Goal: Transaction & Acquisition: Purchase product/service

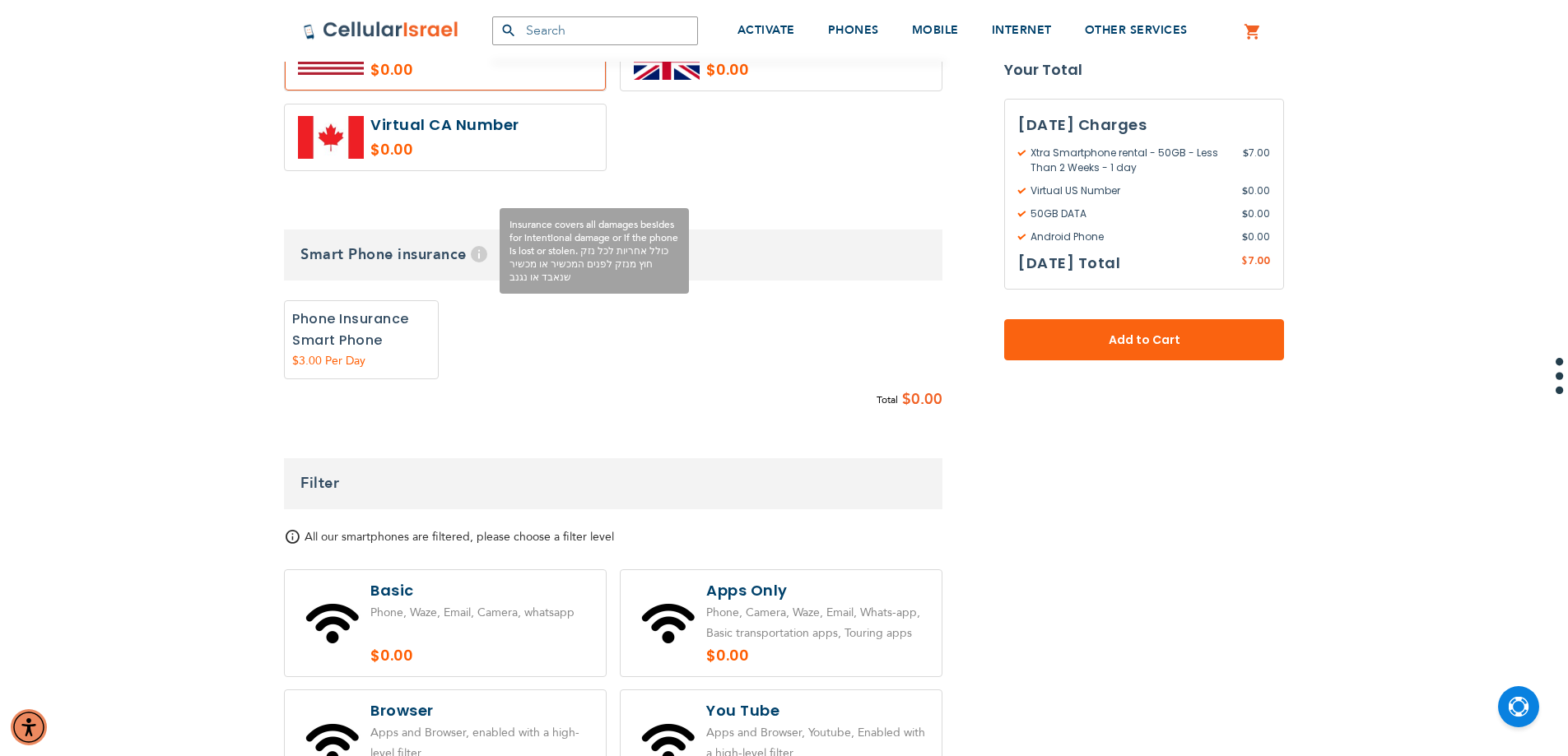
scroll to position [1069, 0]
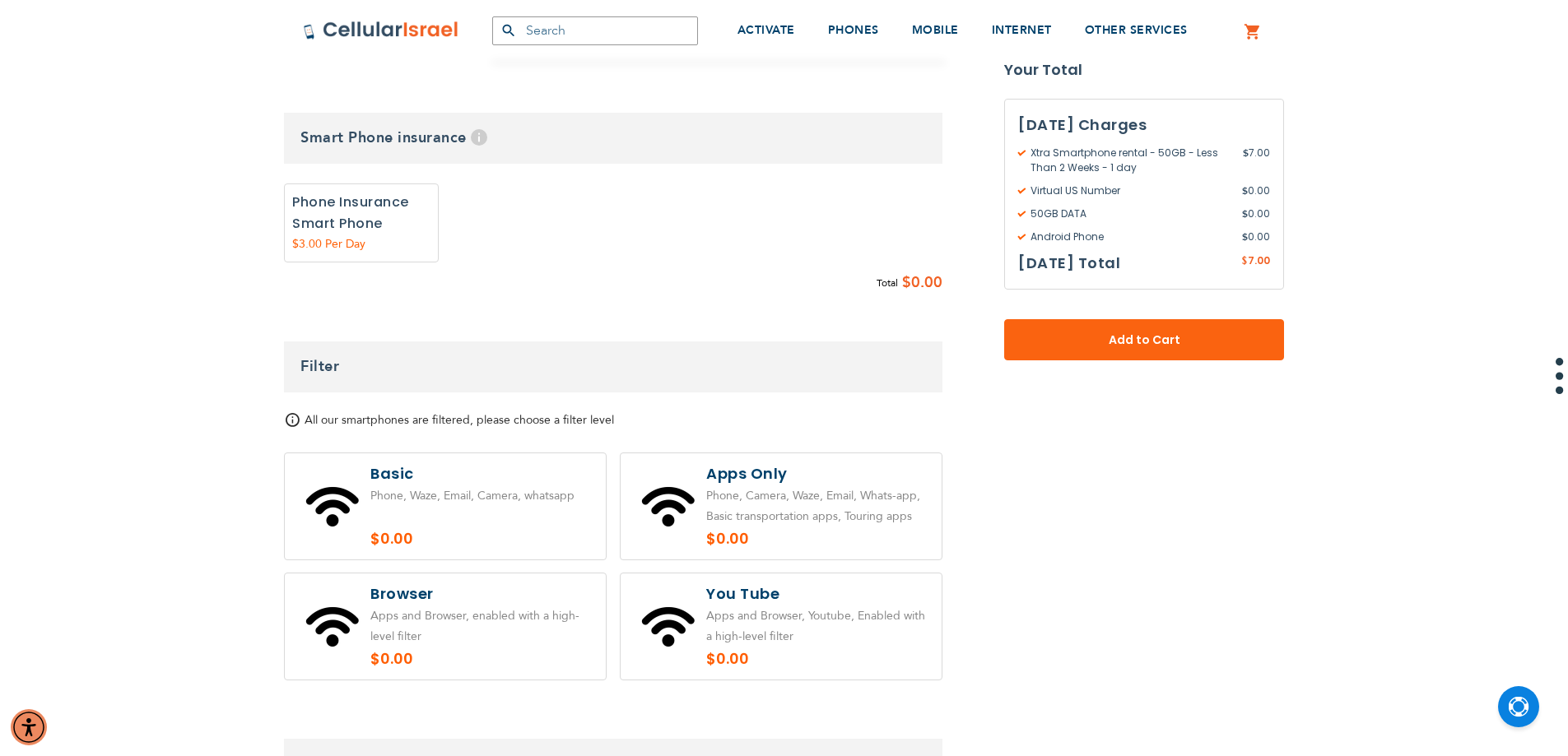
click at [305, 422] on span "All our smartphones are filtered, please choose a filter level" at bounding box center [459, 420] width 309 height 16
click at [305, 425] on span "All our smartphones are filtered, please choose a filter level" at bounding box center [459, 420] width 309 height 16
click at [303, 428] on div "All our smartphones are filtered, please choose a filter level" at bounding box center [613, 420] width 658 height 16
click at [305, 415] on span "All our smartphones are filtered, please choose a filter level" at bounding box center [459, 420] width 309 height 16
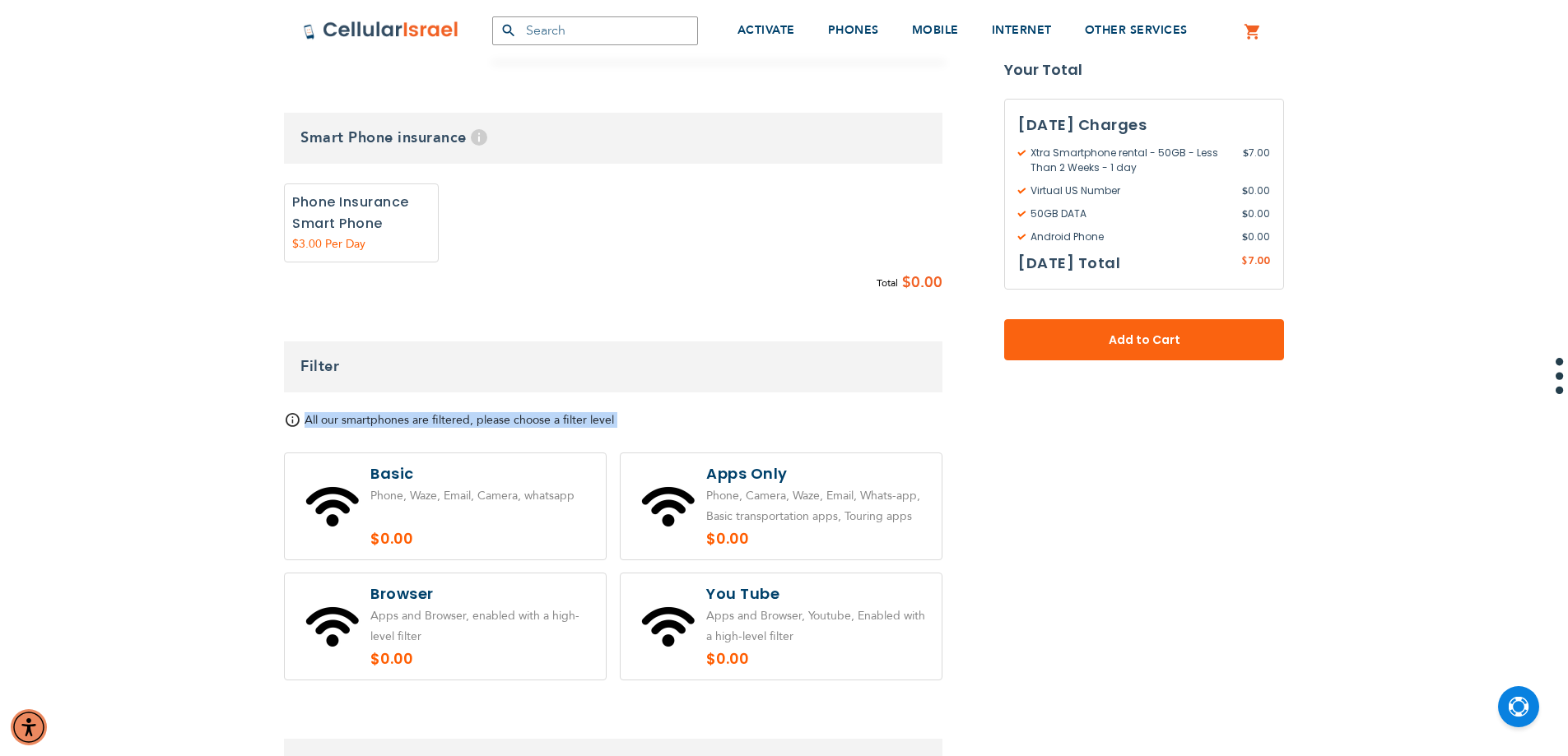
click at [305, 415] on span "All our smartphones are filtered, please choose a filter level" at bounding box center [459, 420] width 309 height 16
click at [305, 419] on span "All our smartphones are filtered, please choose a filter level" at bounding box center [459, 420] width 309 height 16
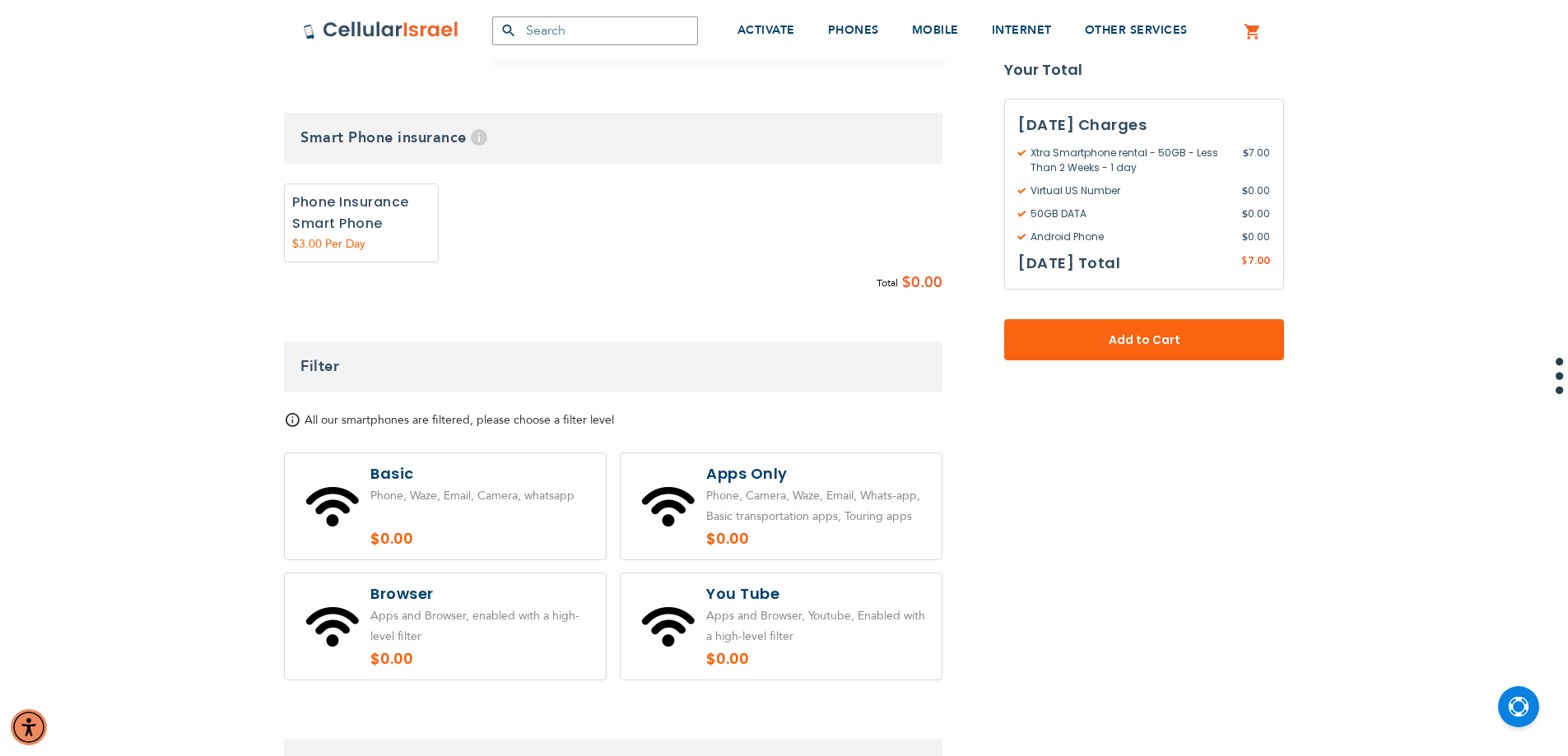
click at [305, 420] on span "All our smartphones are filtered, please choose a filter level" at bounding box center [459, 420] width 309 height 16
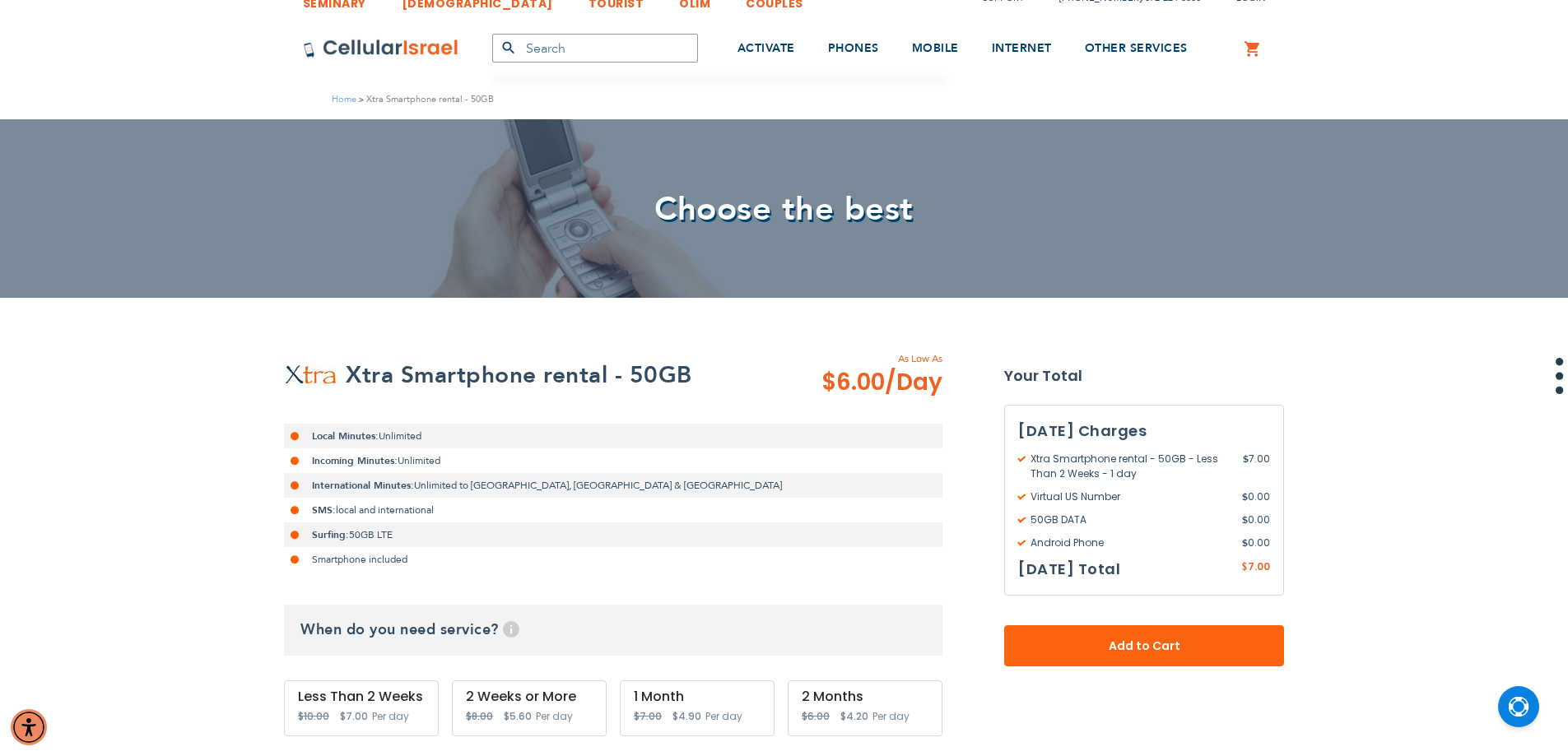
scroll to position [0, 0]
